Goal: Task Accomplishment & Management: Manage account settings

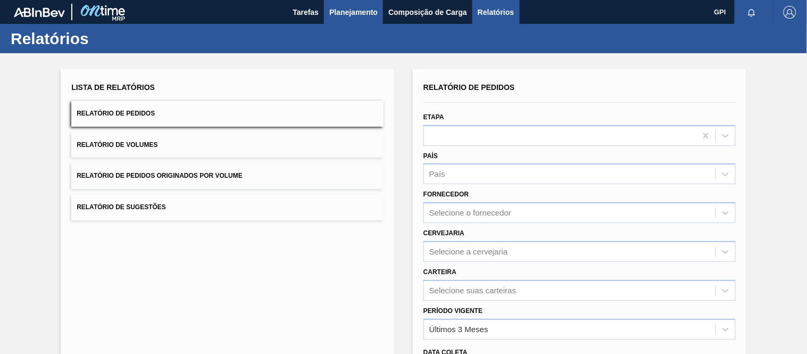
click at [362, 15] on span "Planejamento" at bounding box center [353, 12] width 48 height 13
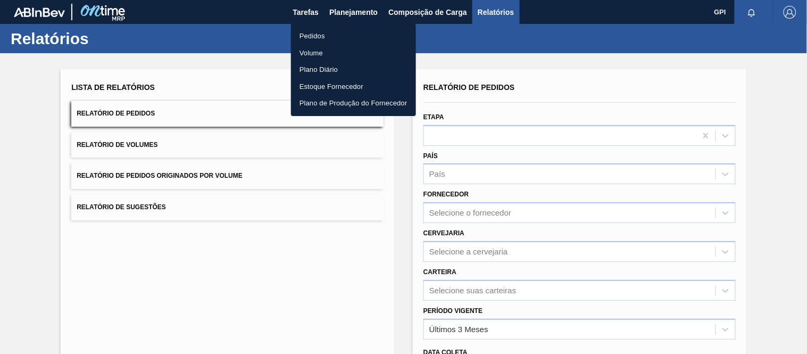
click at [326, 38] on li "Pedidos" at bounding box center [353, 36] width 125 height 17
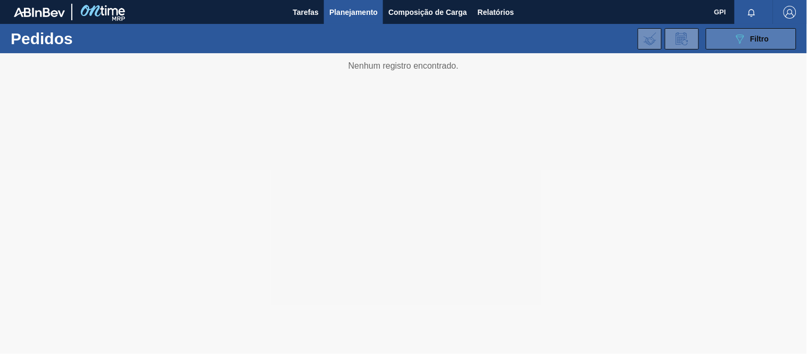
click at [757, 43] on span "Filtro" at bounding box center [760, 39] width 19 height 9
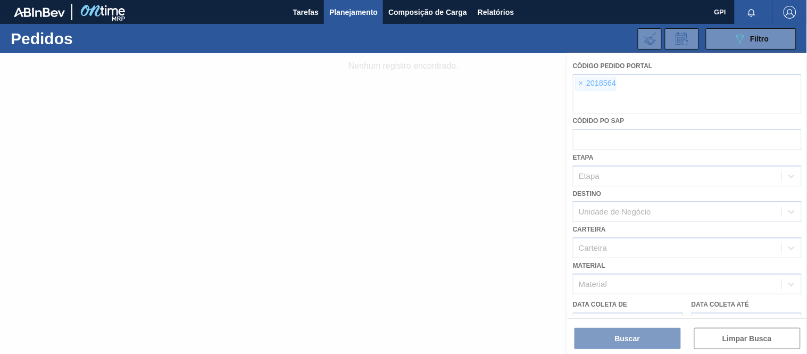
click at [579, 82] on div at bounding box center [403, 203] width 807 height 301
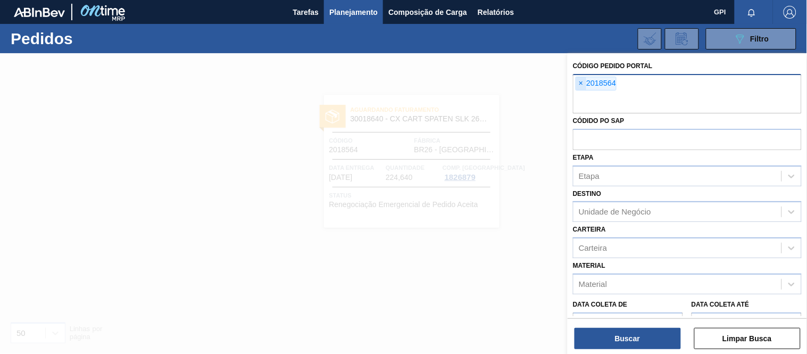
click at [578, 84] on span "×" at bounding box center [581, 83] width 10 height 13
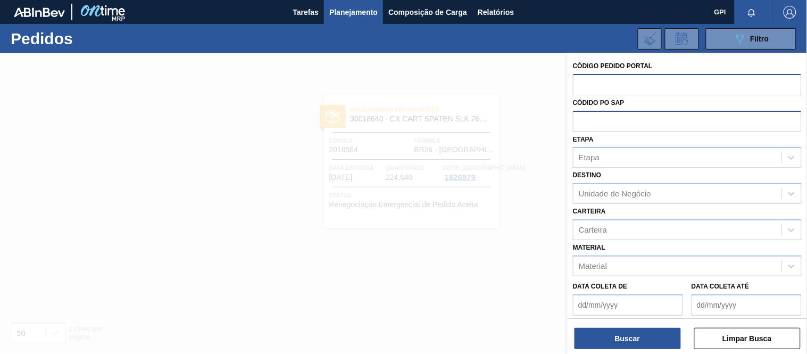
paste input "2018564"
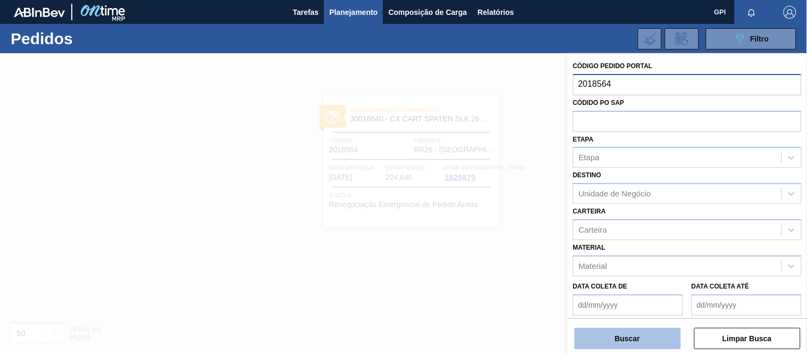
type input "2018564"
click at [610, 337] on button "Buscar" at bounding box center [627, 338] width 106 height 21
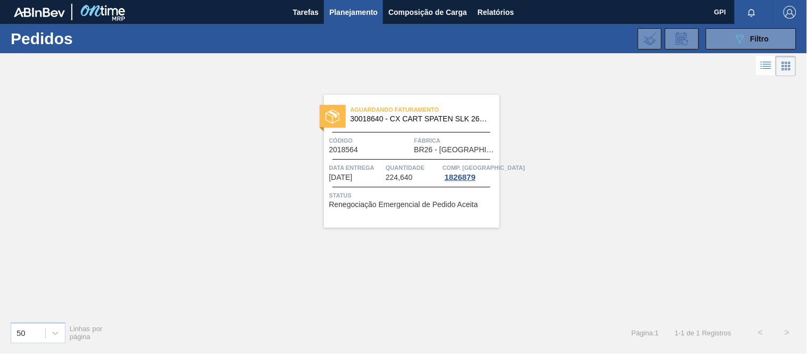
click at [385, 148] on div "Código 2018564" at bounding box center [370, 144] width 82 height 19
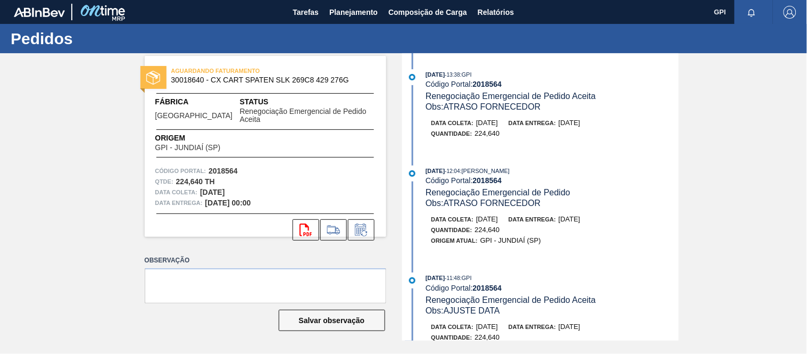
click at [226, 153] on div "AGUARDANDO FATURAMENTO 30018640 - CX CART SPATEN SLK 269C8 429 276G Fábrica [GE…" at bounding box center [265, 146] width 241 height 181
copy strong "2018564"
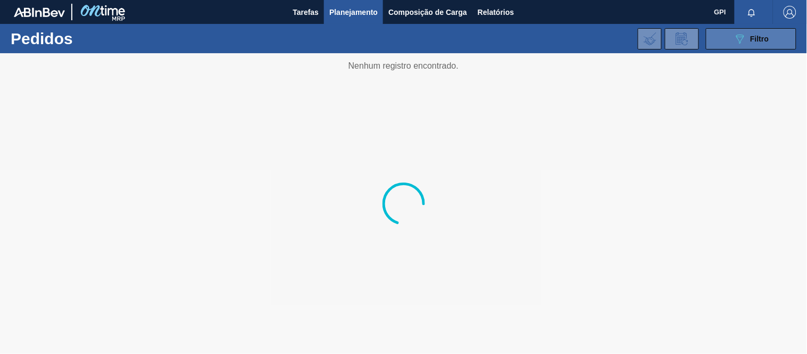
click at [735, 40] on icon "089F7B8B-B2A5-4AFE-B5C0-19BA573D28AC" at bounding box center [739, 38] width 13 height 13
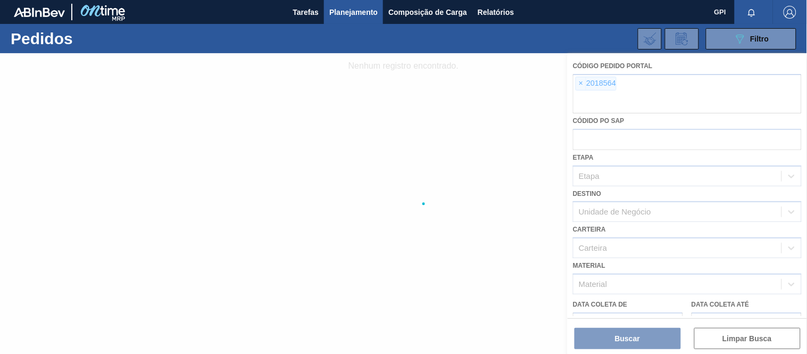
click at [580, 82] on div at bounding box center [403, 203] width 807 height 301
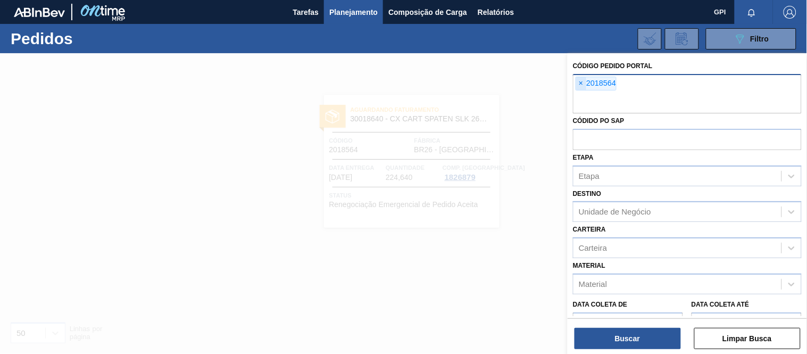
click at [580, 85] on span "×" at bounding box center [581, 83] width 10 height 13
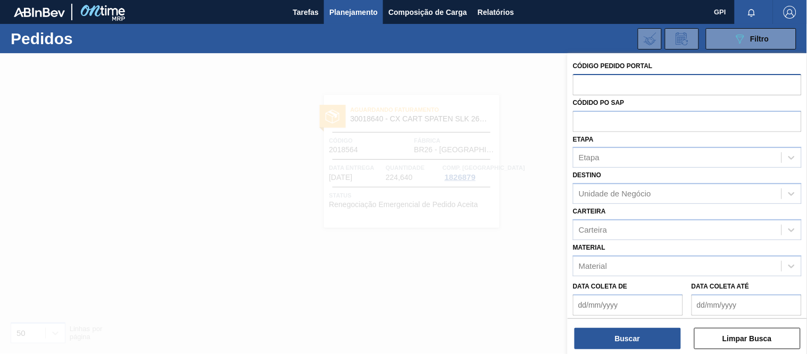
paste input "text"
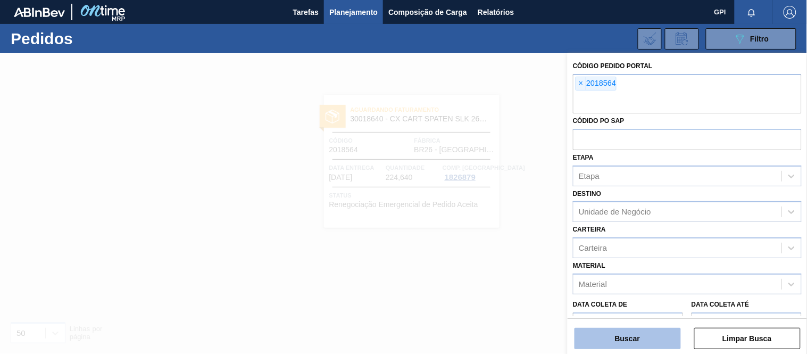
click at [624, 335] on button "Buscar" at bounding box center [627, 338] width 106 height 21
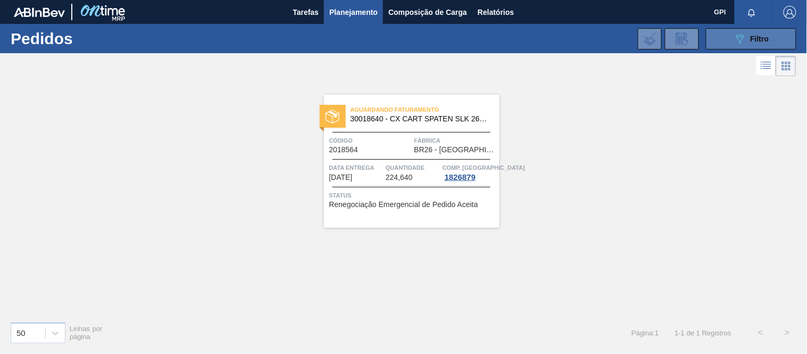
click at [736, 35] on icon "089F7B8B-B2A5-4AFE-B5C0-19BA573D28AC" at bounding box center [739, 38] width 13 height 13
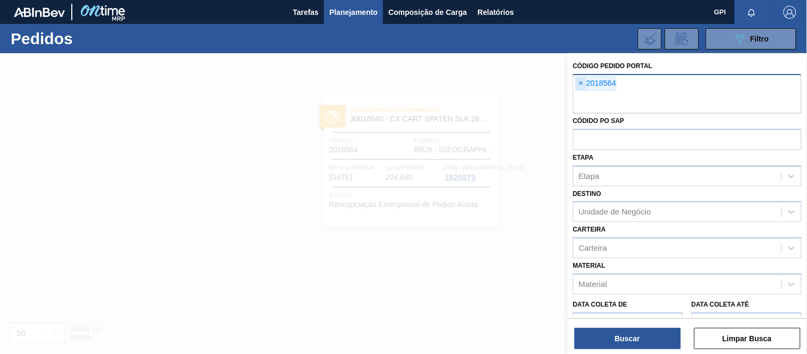
click at [583, 82] on span "×" at bounding box center [581, 83] width 10 height 13
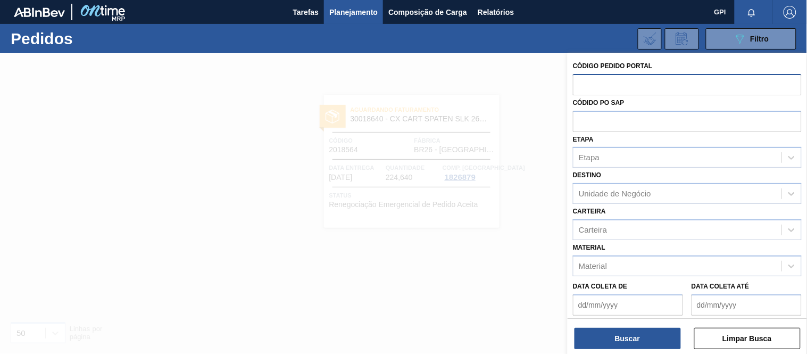
paste input "text"
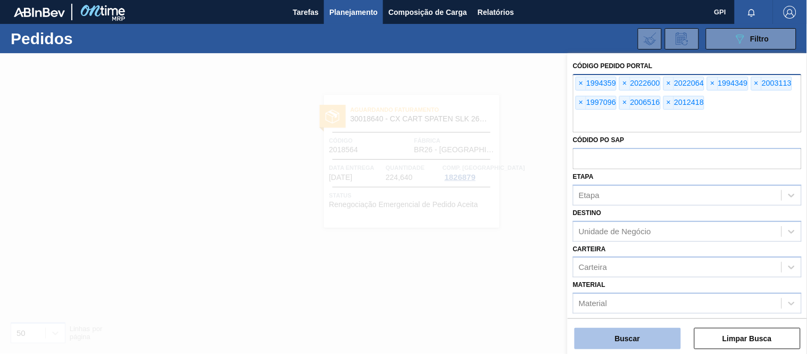
click at [639, 338] on button "Buscar" at bounding box center [627, 338] width 106 height 21
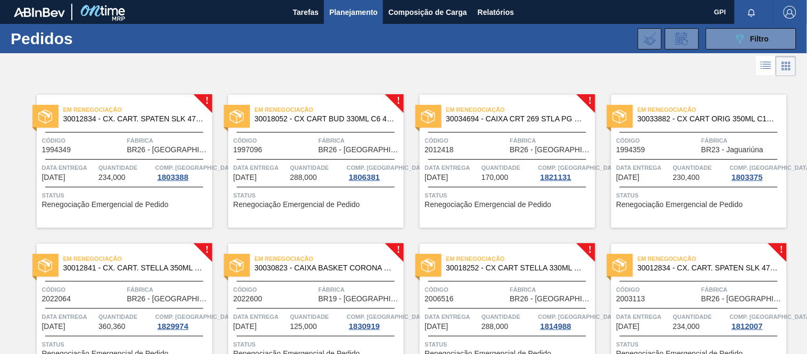
click at [105, 152] on div "Código 1994349" at bounding box center [83, 144] width 82 height 19
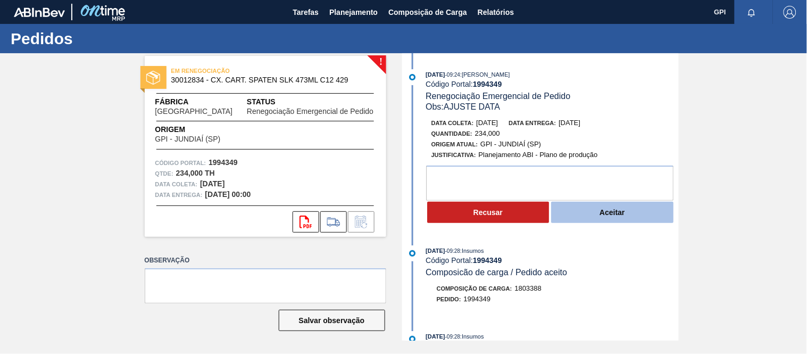
click at [615, 212] on button "Aceitar" at bounding box center [612, 212] width 122 height 21
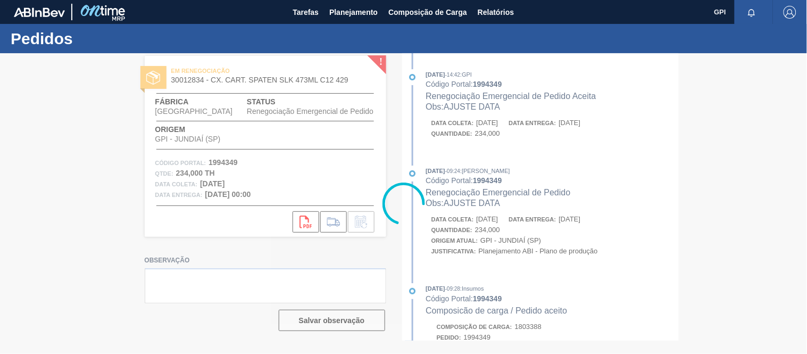
click at [493, 206] on div at bounding box center [403, 203] width 807 height 301
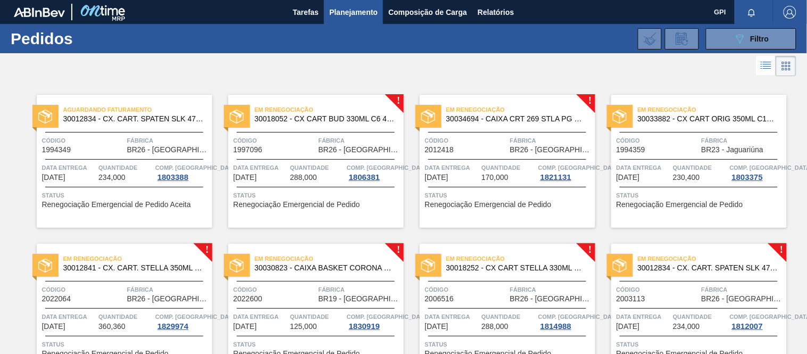
click at [306, 138] on span "Código" at bounding box center [275, 140] width 82 height 11
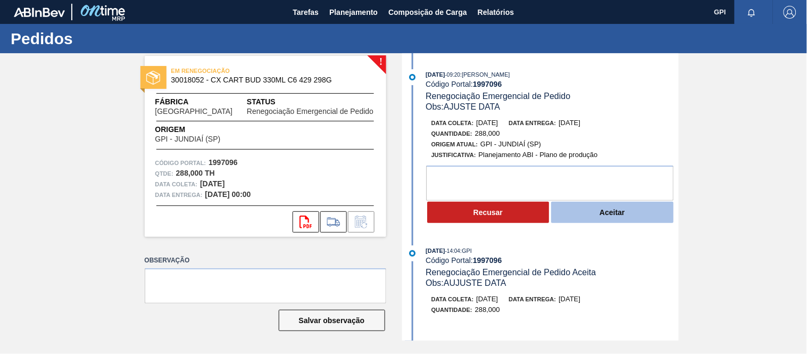
click at [611, 216] on button "Aceitar" at bounding box center [612, 212] width 122 height 21
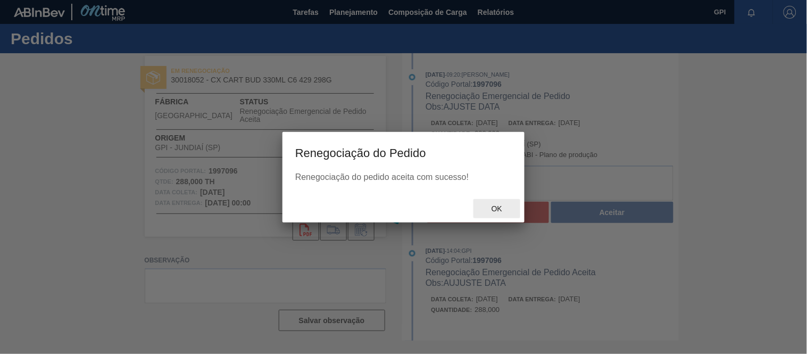
click at [505, 206] on span "Ok" at bounding box center [497, 208] width 28 height 9
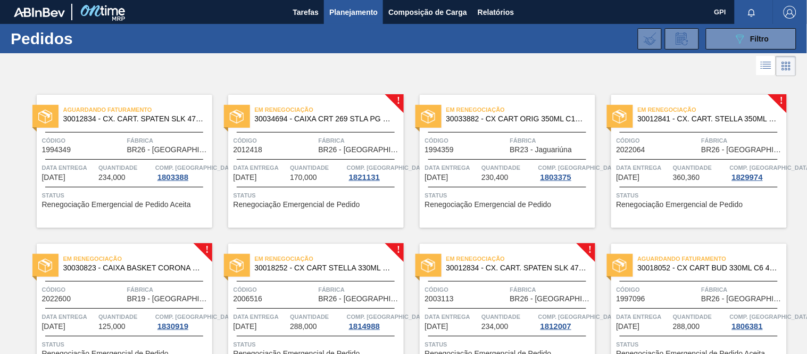
click at [499, 148] on div "Código 1994359" at bounding box center [466, 144] width 82 height 19
click at [304, 134] on div "Em renegociação 30034694 - CAIXA CRT 269 STLA PG C08 278GR Código 2012418 Fábri…" at bounding box center [316, 161] width 176 height 133
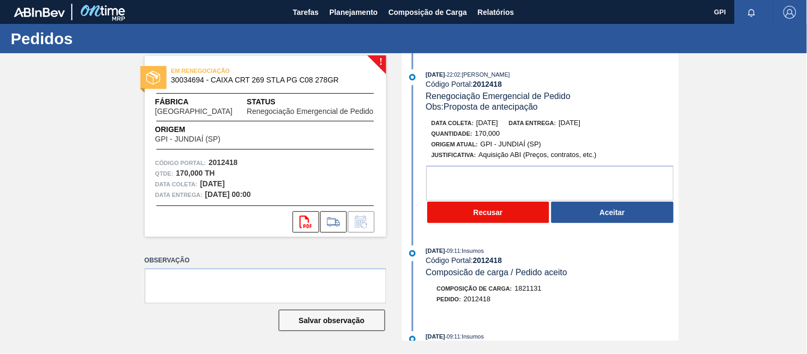
click at [511, 216] on button "Recusar" at bounding box center [488, 212] width 122 height 21
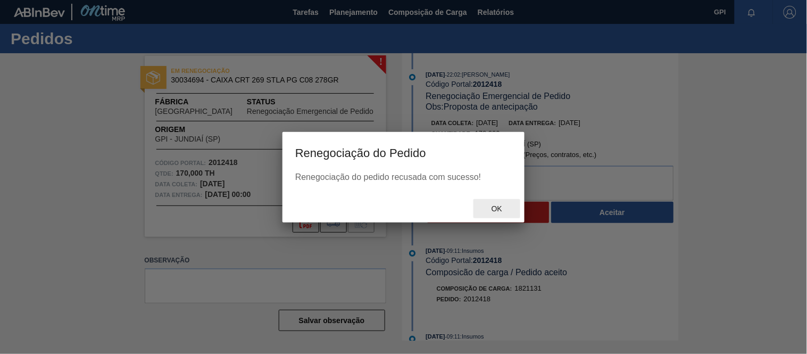
click at [497, 199] on div "Ok" at bounding box center [496, 209] width 47 height 20
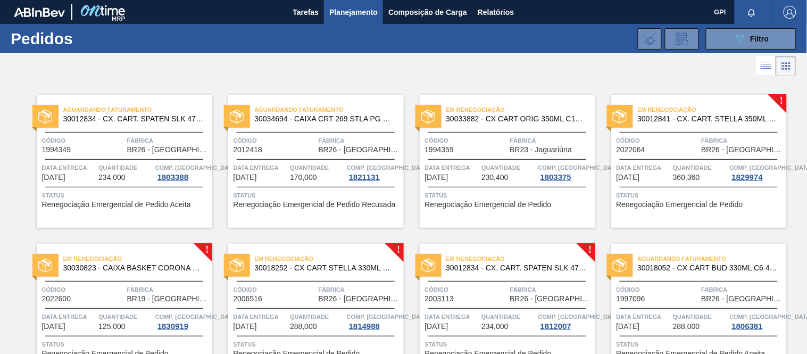
click at [652, 159] on div at bounding box center [699, 159] width 158 height 1
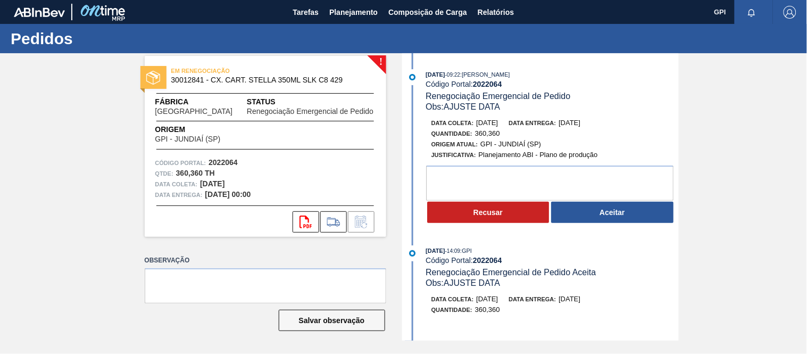
drag, startPoint x: 511, startPoint y: 124, endPoint x: 474, endPoint y: 123, distance: 36.7
click at [474, 123] on div "Data coleta: 19/09/2025 Data entrega: 22/09/2025" at bounding box center [557, 123] width 253 height 11
copy span "19/09/2025"
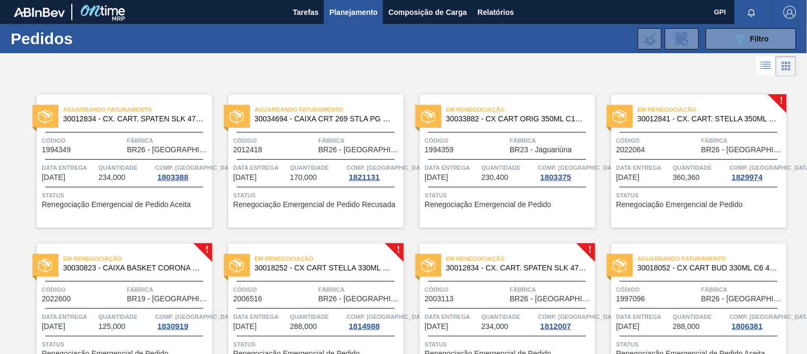
click at [527, 353] on span "Renegociação Emergencial de Pedido" at bounding box center [488, 353] width 127 height 8
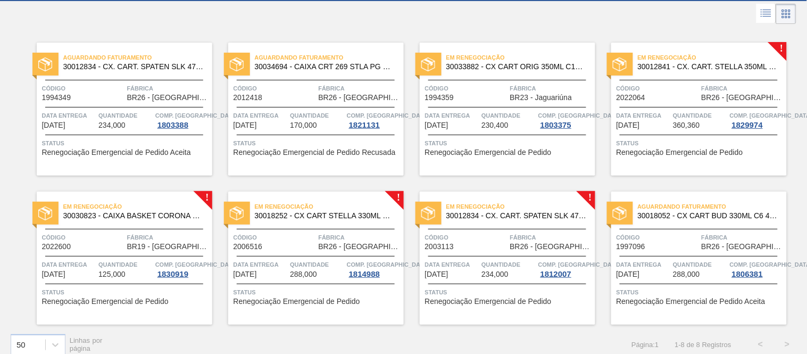
scroll to position [62, 0]
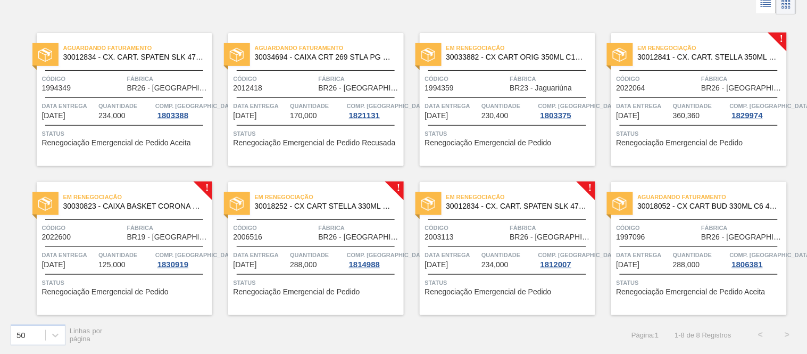
click at [120, 208] on span "30030823 - CAIXA BASKET CORONA 330ML EXP [GEOGRAPHIC_DATA]" at bounding box center [133, 206] width 140 height 8
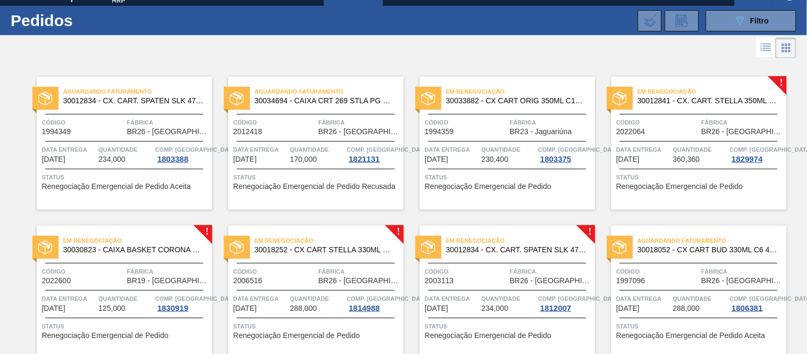
scroll to position [17, 0]
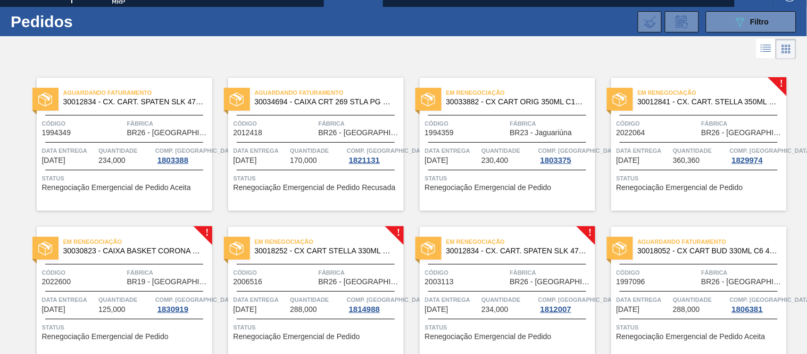
click at [477, 148] on span "Data entrega" at bounding box center [452, 150] width 54 height 11
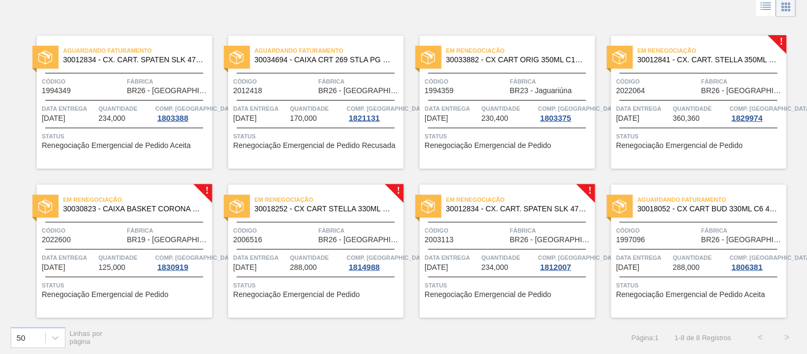
scroll to position [62, 0]
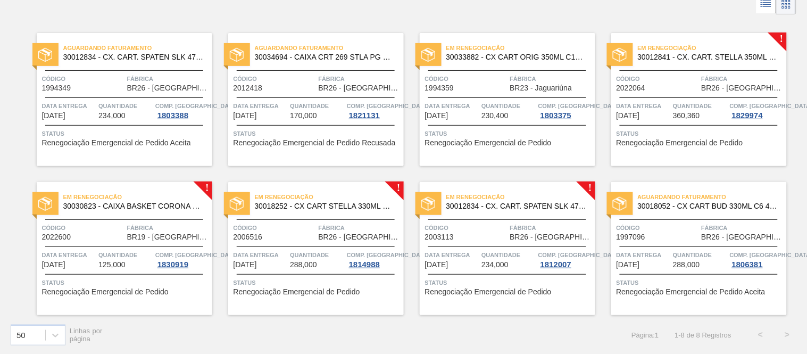
click at [228, 227] on div "Código 2006516 Fábrica BR26 - Uberlândia" at bounding box center [316, 231] width 176 height 19
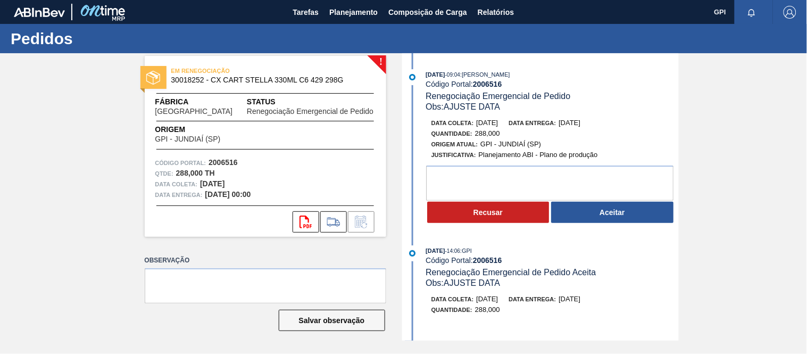
drag, startPoint x: 515, startPoint y: 125, endPoint x: 476, endPoint y: 124, distance: 38.8
click at [476, 124] on div "Data coleta: 24/09/2025 Data entrega: 27/09/2025" at bounding box center [557, 123] width 253 height 11
copy span "[DATE]"
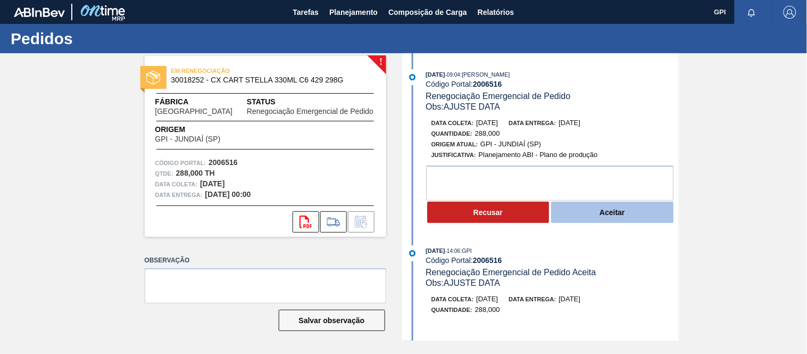
click at [590, 218] on button "Aceitar" at bounding box center [612, 212] width 122 height 21
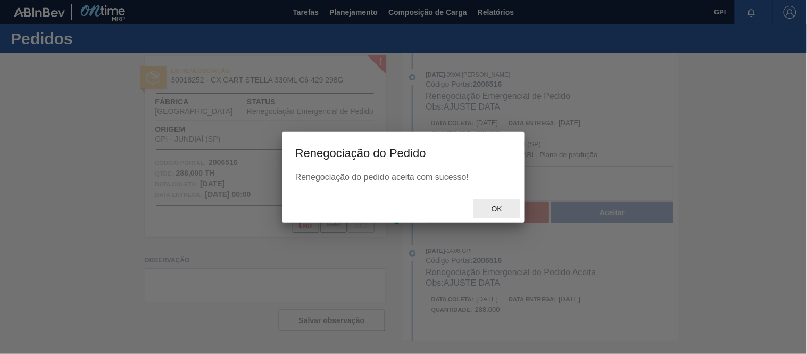
click at [507, 211] on span "Ok" at bounding box center [497, 208] width 28 height 9
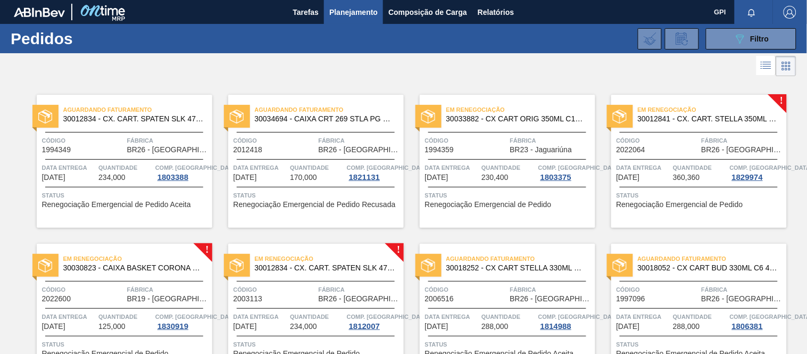
click at [580, 208] on div "Em renegociação 30033882 - CX CART ORIG 350ML C12 NIV24 Código 1994359 Fábrica …" at bounding box center [508, 161] width 176 height 133
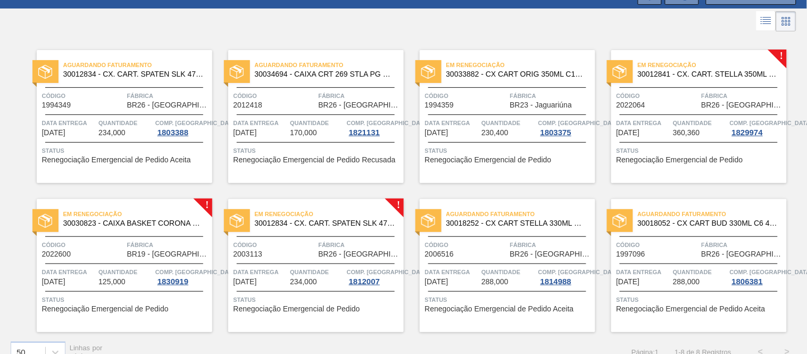
scroll to position [62, 0]
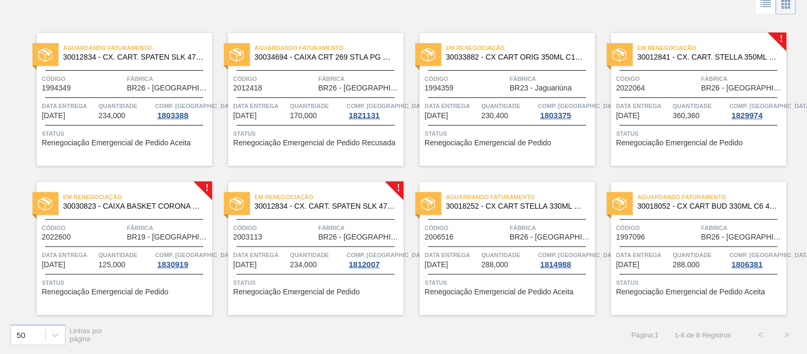
click at [261, 218] on div "Em renegociação 30012834 - CX. CART. SPATEN SLK 473ML C12 429 Código 2003113 Fá…" at bounding box center [316, 248] width 176 height 133
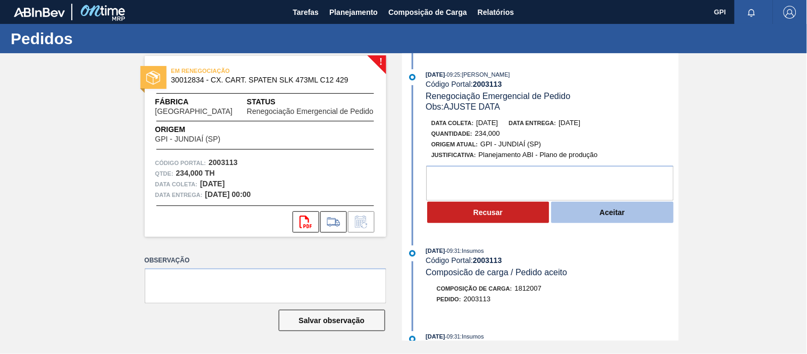
click at [587, 206] on button "Aceitar" at bounding box center [612, 212] width 122 height 21
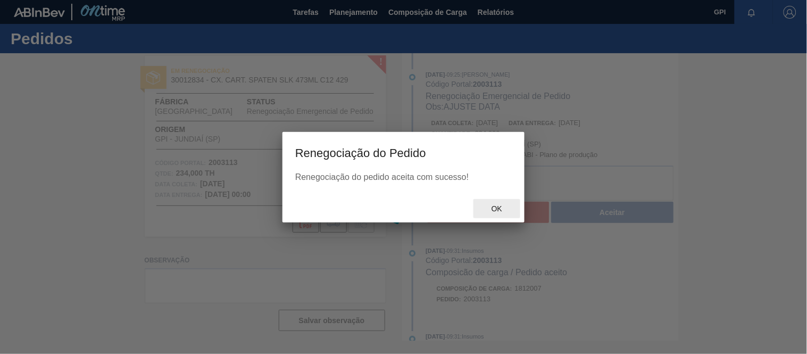
click at [503, 203] on div "Ok" at bounding box center [496, 209] width 47 height 20
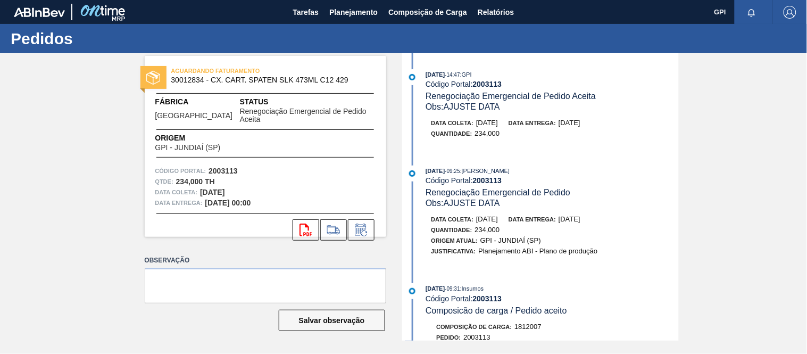
drag, startPoint x: 245, startPoint y: 181, endPoint x: 251, endPoint y: 171, distance: 12.0
click at [201, 187] on div "Data coleta: 30/09/2025" at bounding box center [265, 192] width 220 height 11
copy strong "[DATE]"
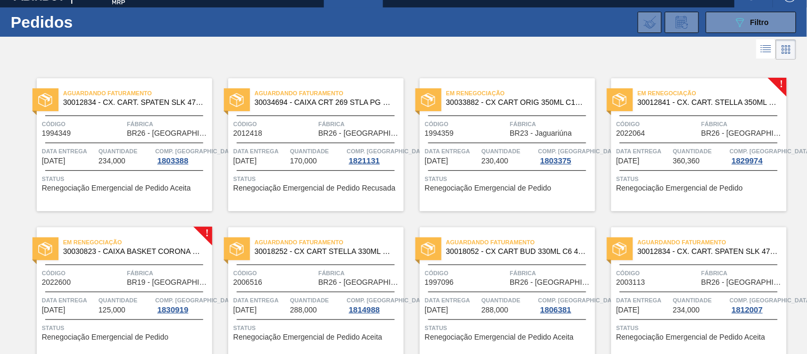
scroll to position [20, 0]
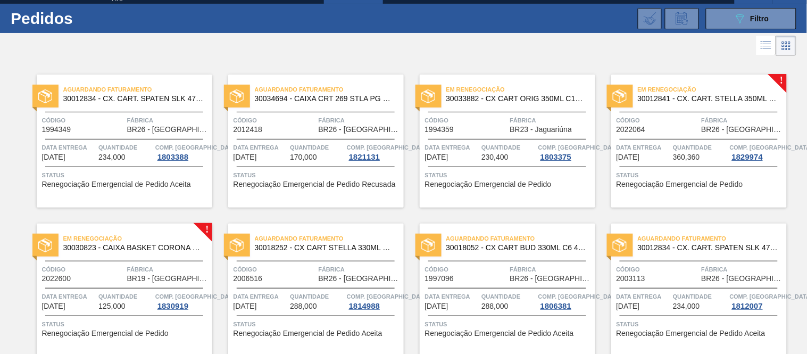
click at [468, 124] on span "Código" at bounding box center [466, 120] width 82 height 11
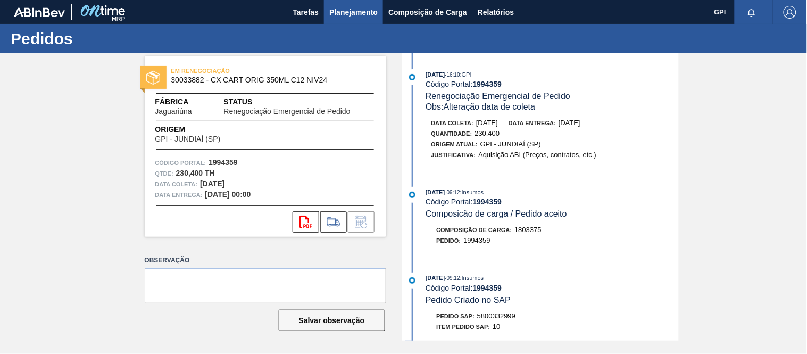
click at [331, 12] on span "Planejamento" at bounding box center [353, 12] width 48 height 13
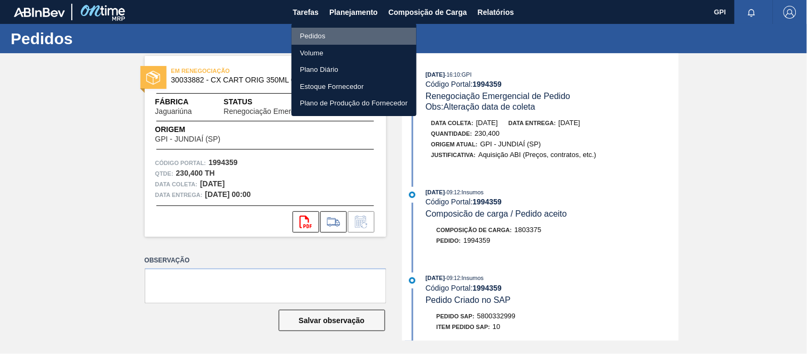
click at [310, 33] on li "Pedidos" at bounding box center [353, 36] width 125 height 17
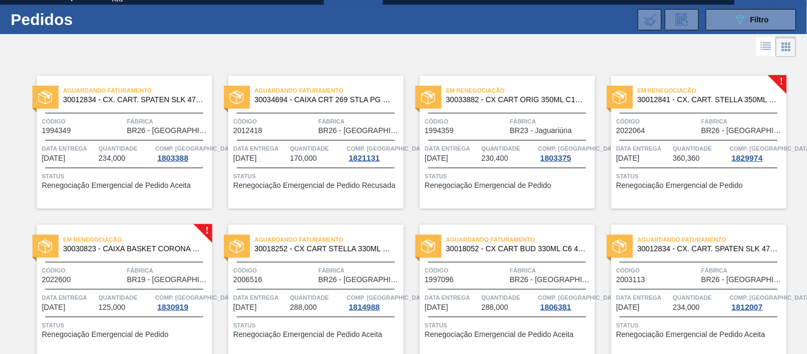
scroll to position [24, 0]
